Goal: Download file/media

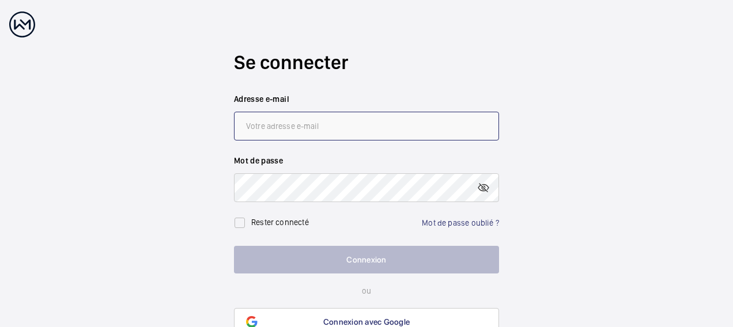
type input "[EMAIL_ADDRESS][DOMAIN_NAME]"
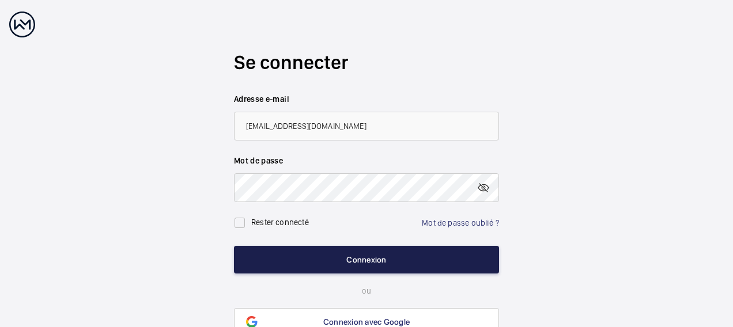
click at [378, 261] on button "Connexion" at bounding box center [366, 260] width 265 height 28
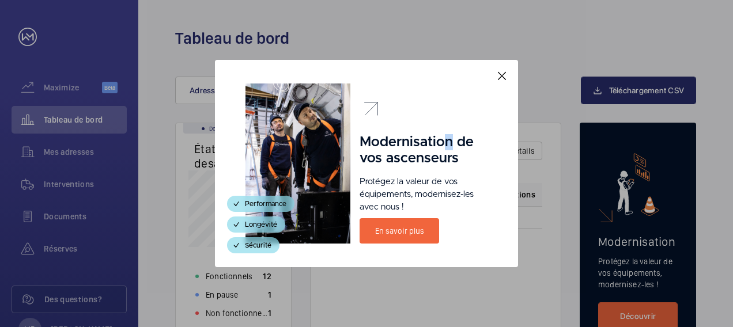
drag, startPoint x: 446, startPoint y: 68, endPoint x: 452, endPoint y: 145, distance: 77.4
click at [452, 146] on div "Modernisation de vos ascenseurs Protégez la valeur de vos équipements, modernis…" at bounding box center [366, 163] width 303 height 207
drag, startPoint x: 452, startPoint y: 145, endPoint x: 430, endPoint y: 73, distance: 75.8
click at [430, 73] on div "Modernisation de vos ascenseurs Protégez la valeur de vos équipements, modernis…" at bounding box center [366, 163] width 303 height 207
click at [501, 74] on mat-icon at bounding box center [502, 76] width 14 height 14
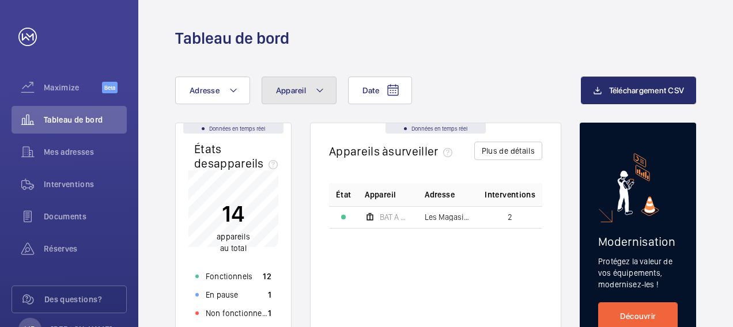
click at [322, 93] on mat-icon at bounding box center [319, 91] width 9 height 14
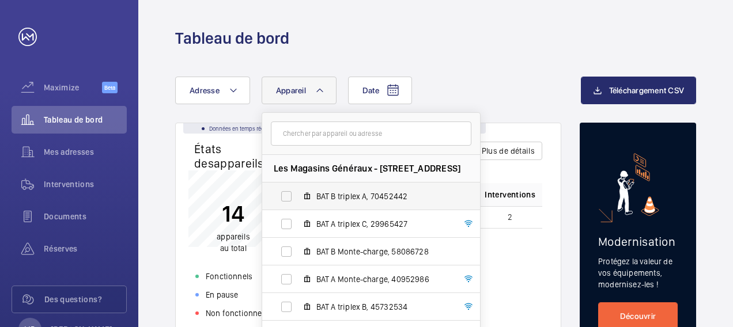
click at [375, 200] on span "BAT B triplex A, 70452442" at bounding box center [383, 197] width 134 height 12
click at [298, 200] on input "BAT B triplex A, 70452442" at bounding box center [286, 196] width 23 height 23
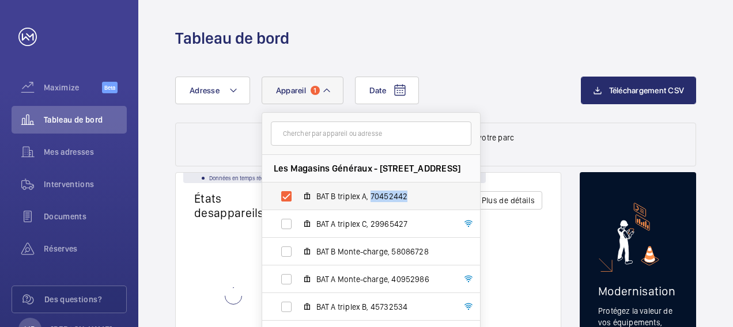
click at [375, 200] on span "BAT B triplex A, 70452442" at bounding box center [383, 197] width 134 height 12
click at [298, 200] on input "BAT B triplex A, 70452442" at bounding box center [286, 196] width 23 height 23
checkbox input "false"
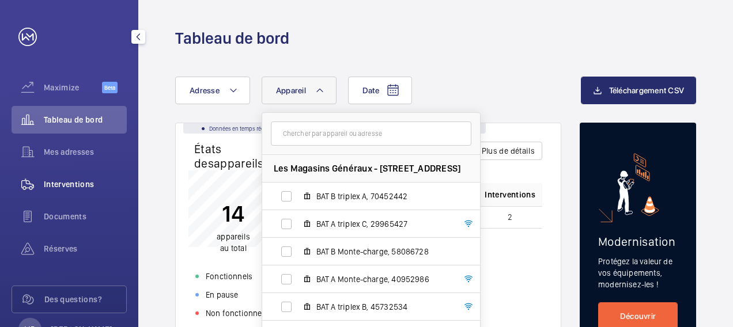
click at [78, 182] on span "Interventions" at bounding box center [85, 185] width 83 height 12
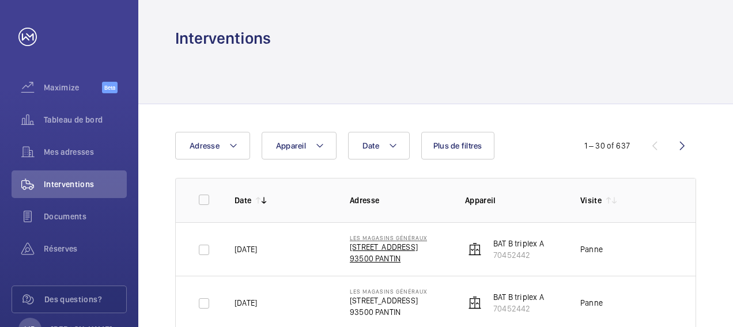
click at [396, 248] on p "[STREET_ADDRESS]" at bounding box center [388, 247] width 77 height 12
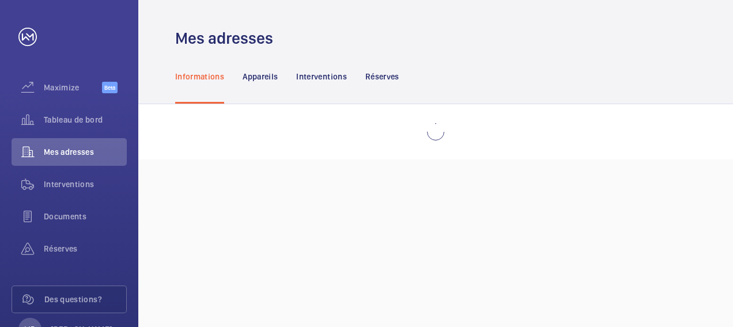
click at [396, 248] on div "Mes adresses Informations Appareils Interventions Réserves" at bounding box center [435, 163] width 595 height 327
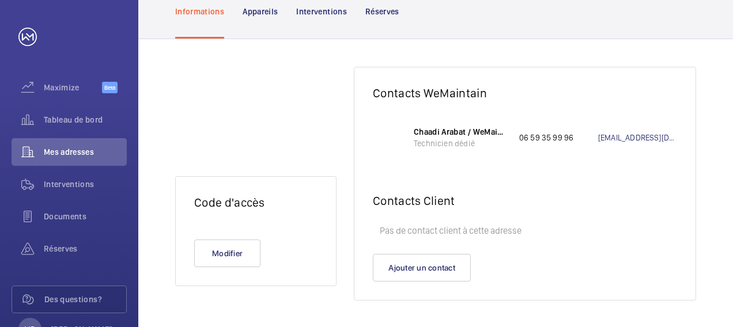
scroll to position [111, 0]
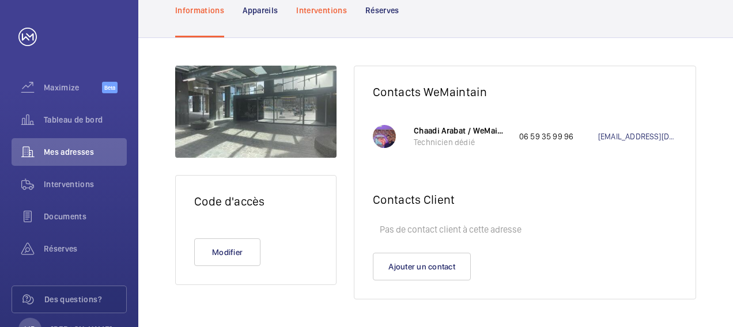
click at [317, 10] on p "Interventions" at bounding box center [321, 11] width 51 height 12
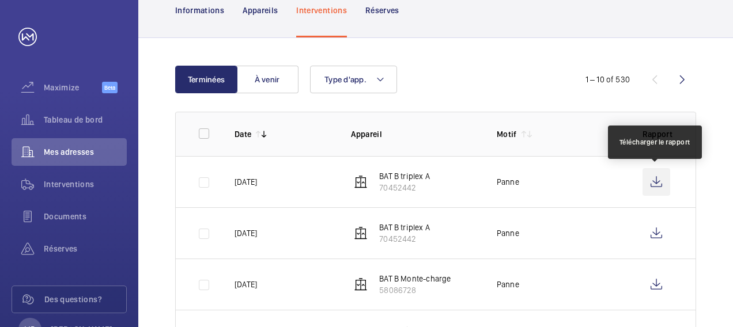
click at [659, 179] on wm-front-icon-button at bounding box center [657, 182] width 28 height 28
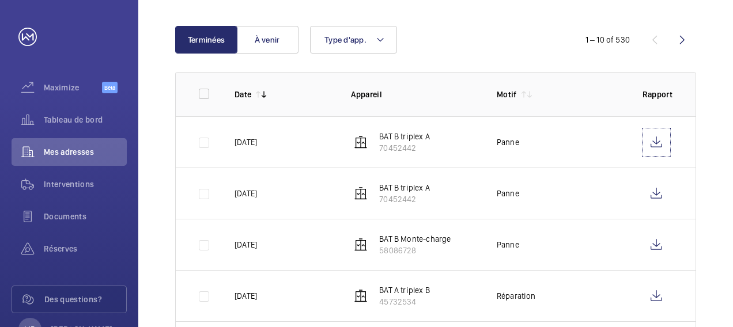
scroll to position [168, 0]
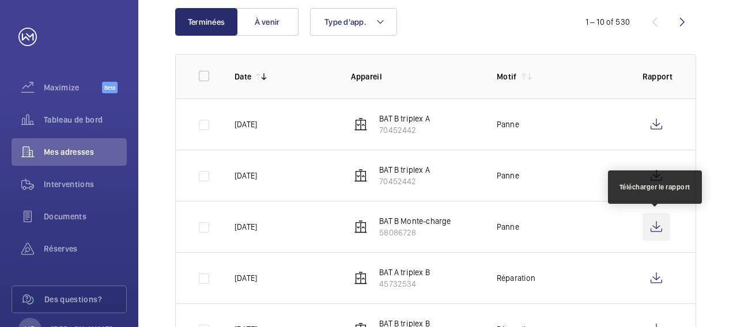
click at [657, 229] on wm-front-icon-button at bounding box center [657, 227] width 28 height 28
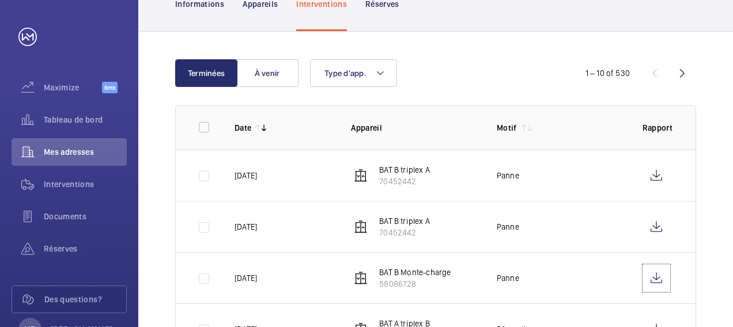
scroll to position [0, 0]
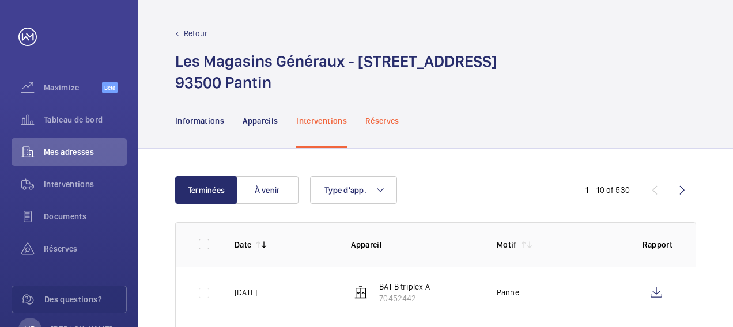
click at [392, 119] on p "Réserves" at bounding box center [382, 121] width 34 height 12
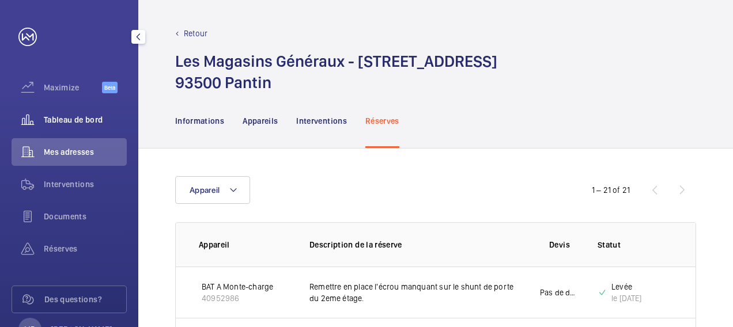
click at [84, 119] on span "Tableau de bord" at bounding box center [85, 120] width 83 height 12
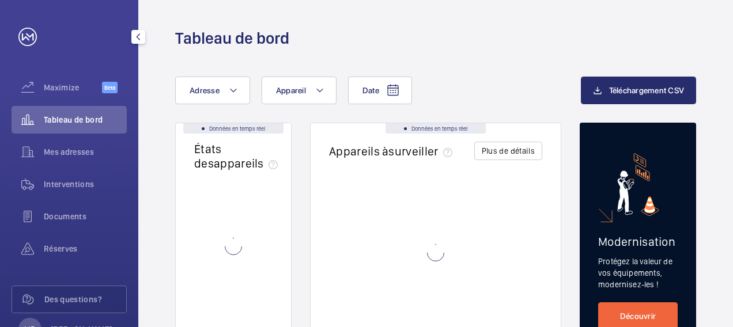
click at [83, 119] on span "Tableau de bord" at bounding box center [85, 120] width 83 height 12
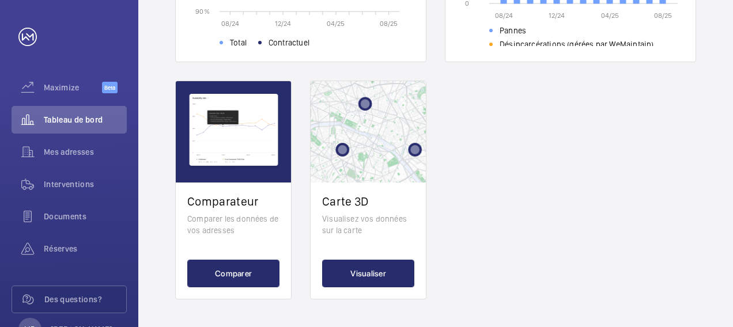
scroll to position [114, 0]
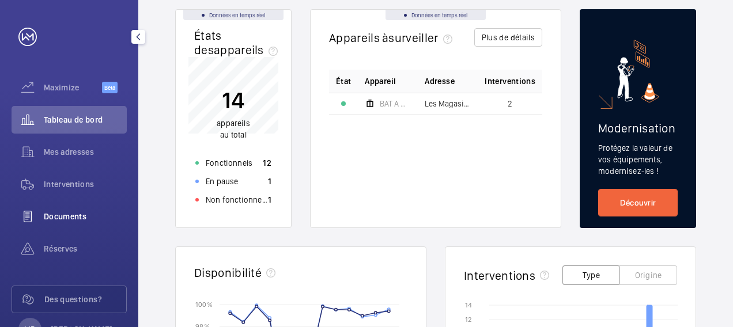
click at [74, 220] on span "Documents" at bounding box center [85, 217] width 83 height 12
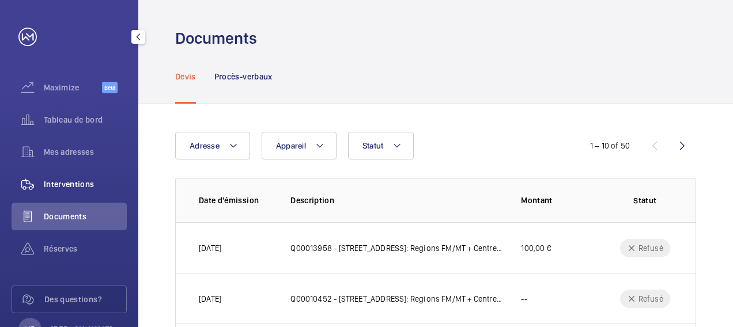
click at [82, 183] on span "Interventions" at bounding box center [85, 185] width 83 height 12
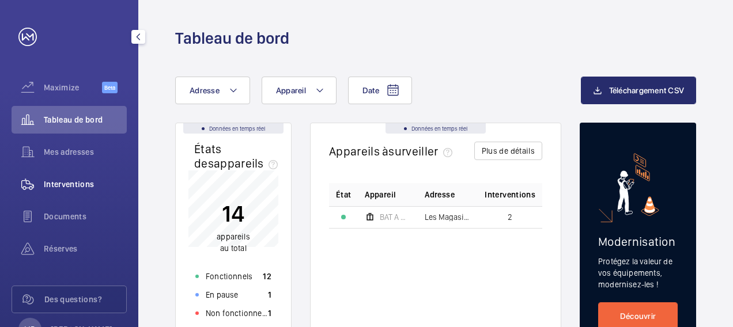
click at [92, 184] on span "Interventions" at bounding box center [85, 185] width 83 height 12
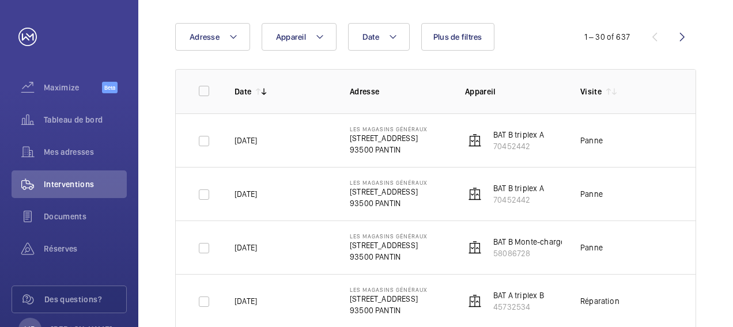
scroll to position [115, 0]
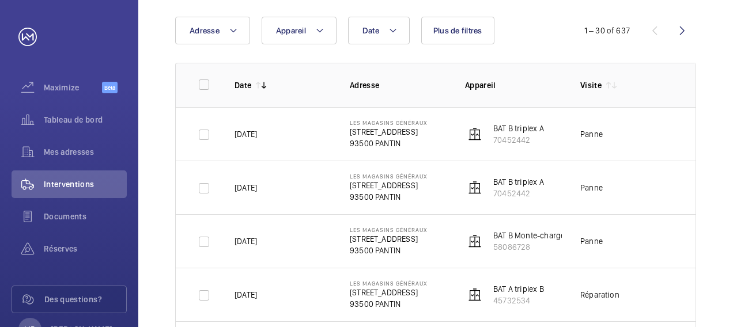
drag, startPoint x: 644, startPoint y: 68, endPoint x: 683, endPoint y: 32, distance: 53.4
click at [683, 32] on wm-front-icon-button at bounding box center [682, 31] width 28 height 28
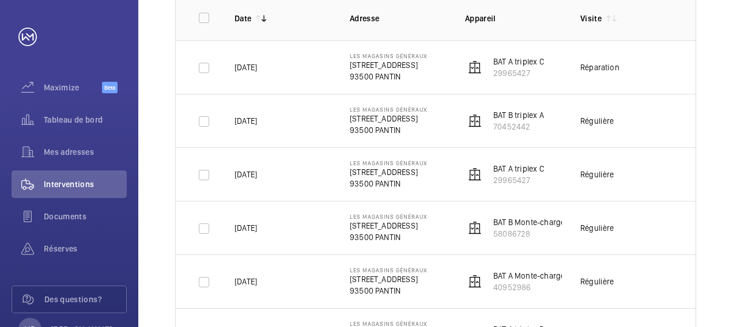
scroll to position [58, 0]
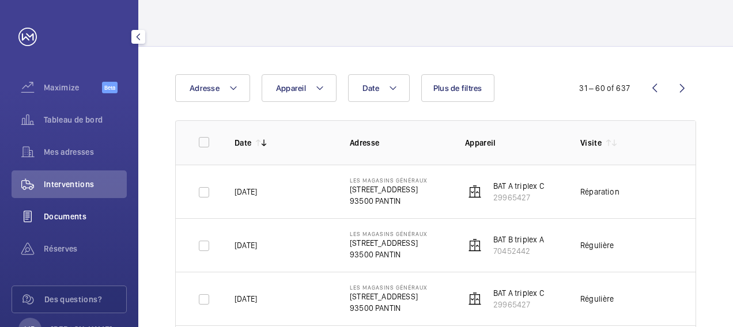
drag, startPoint x: 68, startPoint y: 220, endPoint x: 68, endPoint y: 214, distance: 6.3
click at [68, 218] on span "Documents" at bounding box center [85, 217] width 83 height 12
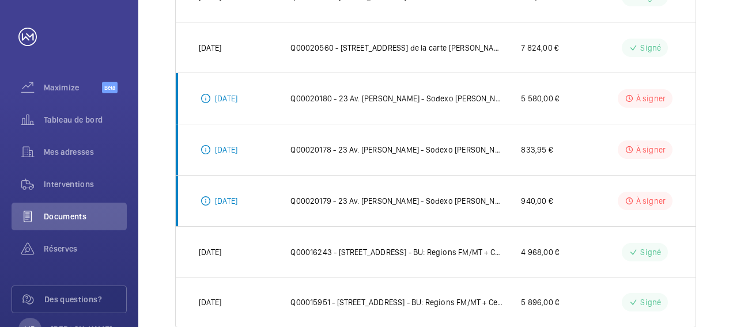
scroll to position [115, 0]
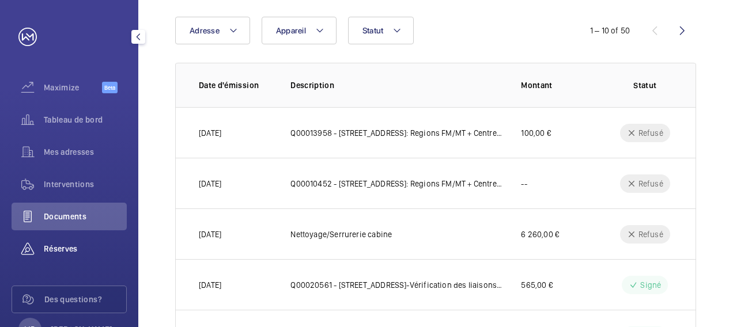
click at [60, 250] on span "Réserves" at bounding box center [85, 249] width 83 height 12
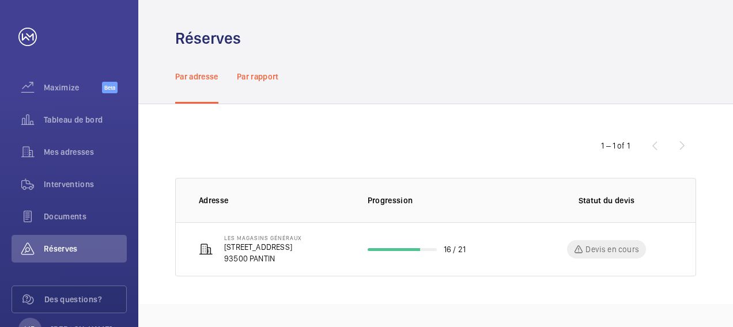
click at [264, 77] on p "Par rapport" at bounding box center [258, 77] width 42 height 12
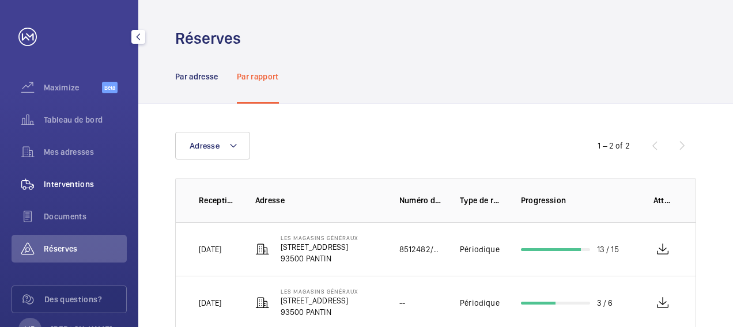
click at [65, 182] on span "Interventions" at bounding box center [85, 185] width 83 height 12
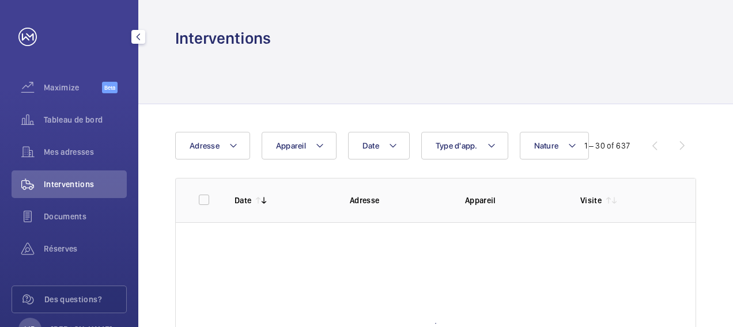
click at [65, 182] on span "Interventions" at bounding box center [85, 185] width 83 height 12
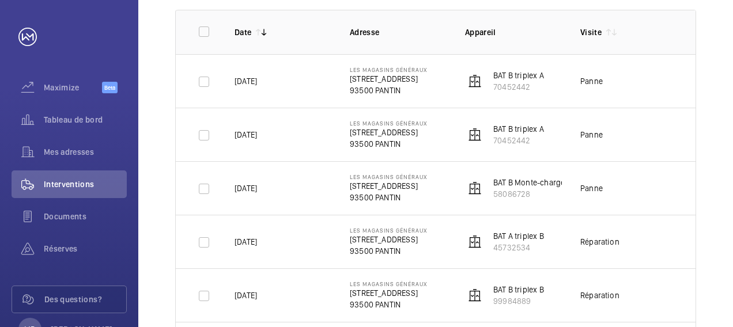
scroll to position [173, 0]
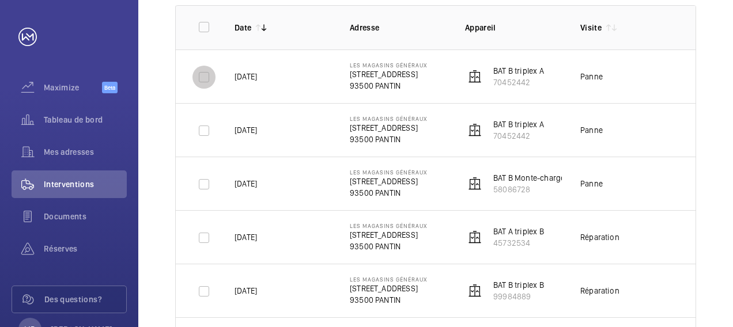
click at [208, 75] on input "checkbox" at bounding box center [203, 77] width 23 height 23
checkbox input "true"
click at [395, 74] on p "[STREET_ADDRESS]" at bounding box center [388, 75] width 77 height 12
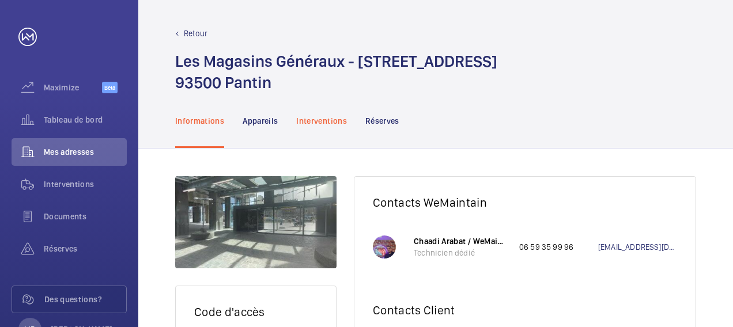
click at [339, 123] on p "Interventions" at bounding box center [321, 121] width 51 height 12
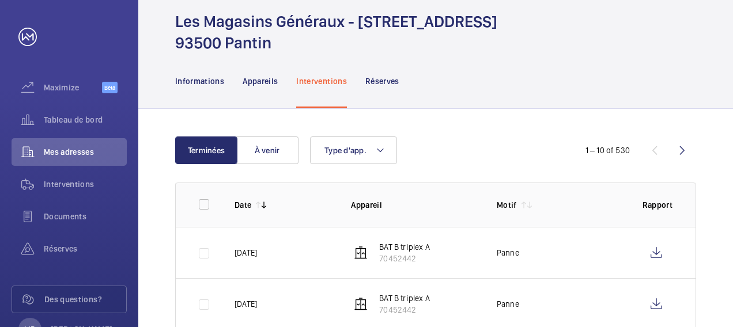
scroll to position [58, 0]
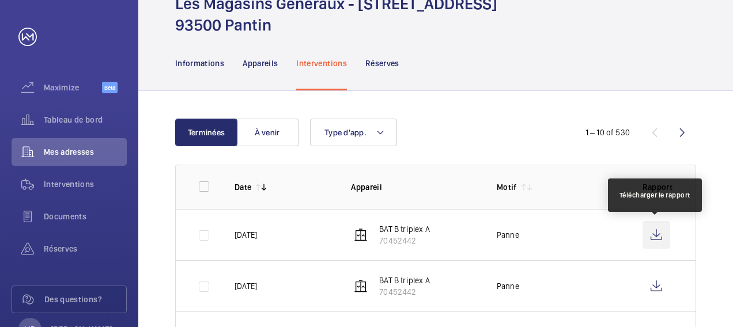
click at [653, 234] on wm-front-icon-button at bounding box center [657, 235] width 28 height 28
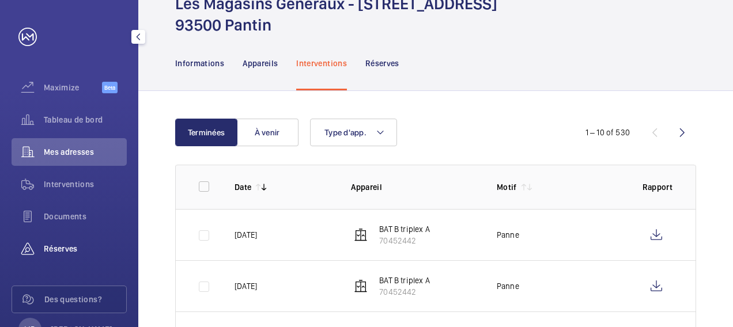
click at [53, 247] on span "Réserves" at bounding box center [85, 249] width 83 height 12
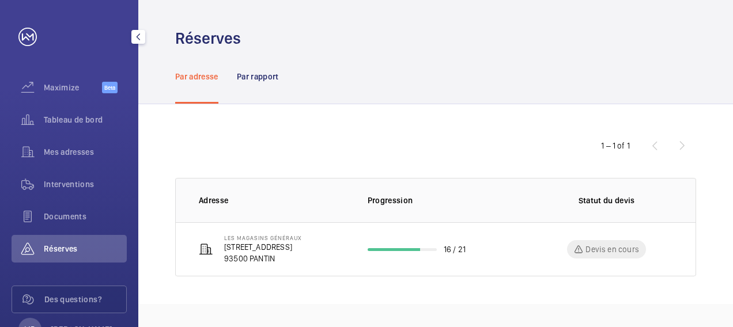
click at [53, 247] on span "Réserves" at bounding box center [85, 249] width 83 height 12
click at [257, 73] on p "Par rapport" at bounding box center [258, 77] width 42 height 12
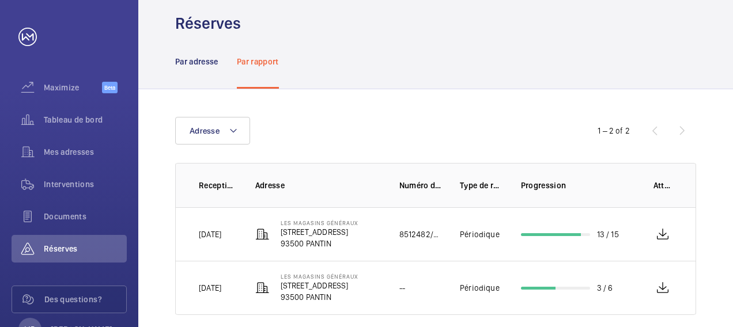
scroll to position [30, 0]
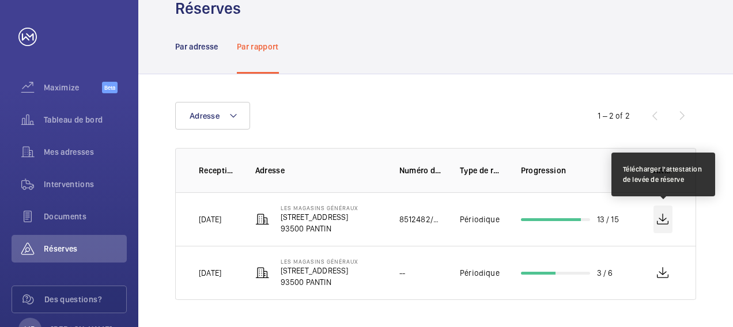
click at [662, 218] on wm-front-icon-button at bounding box center [663, 220] width 20 height 28
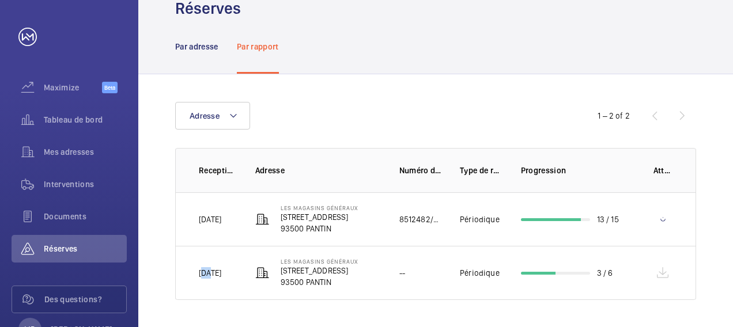
click at [662, 218] on td at bounding box center [665, 219] width 61 height 54
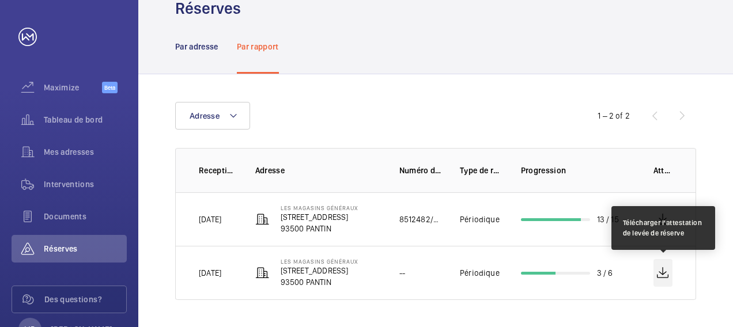
click at [668, 270] on wm-front-icon-button at bounding box center [663, 273] width 20 height 28
